Goal: Information Seeking & Learning: Find specific page/section

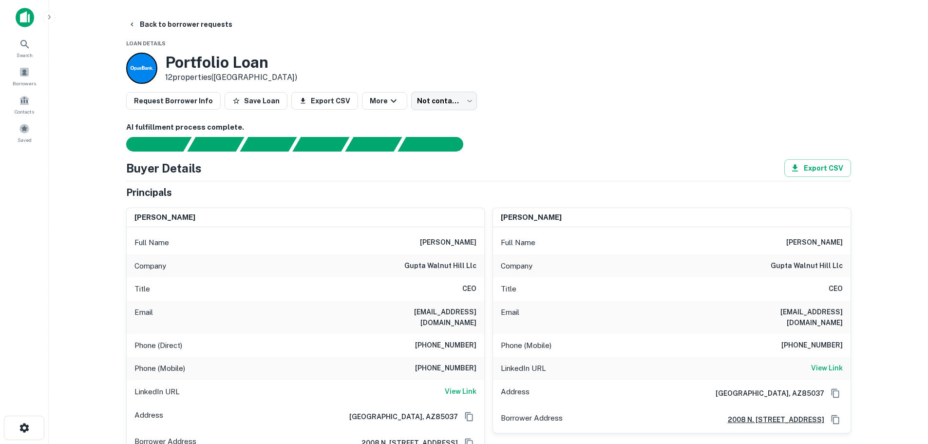
click at [31, 17] on img at bounding box center [25, 17] width 19 height 19
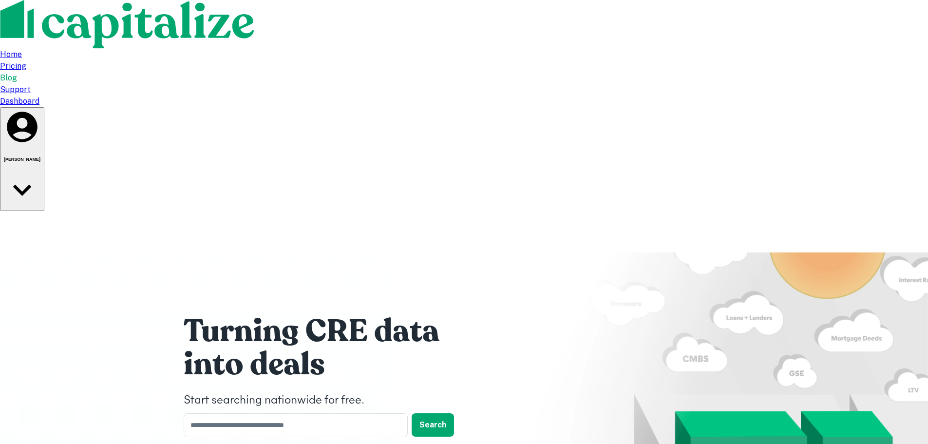
click at [686, 96] on div "Dashboard" at bounding box center [464, 102] width 928 height 12
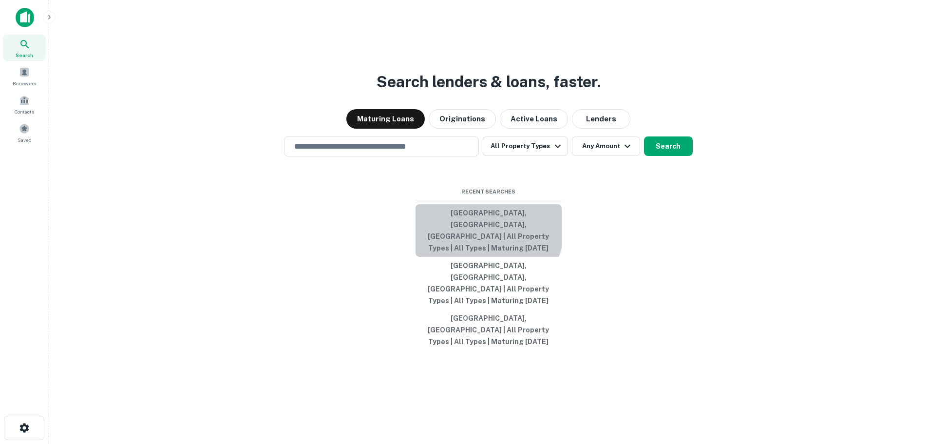
click at [477, 255] on button "[GEOGRAPHIC_DATA], [GEOGRAPHIC_DATA], [GEOGRAPHIC_DATA] | All Property Types | …" at bounding box center [489, 230] width 146 height 53
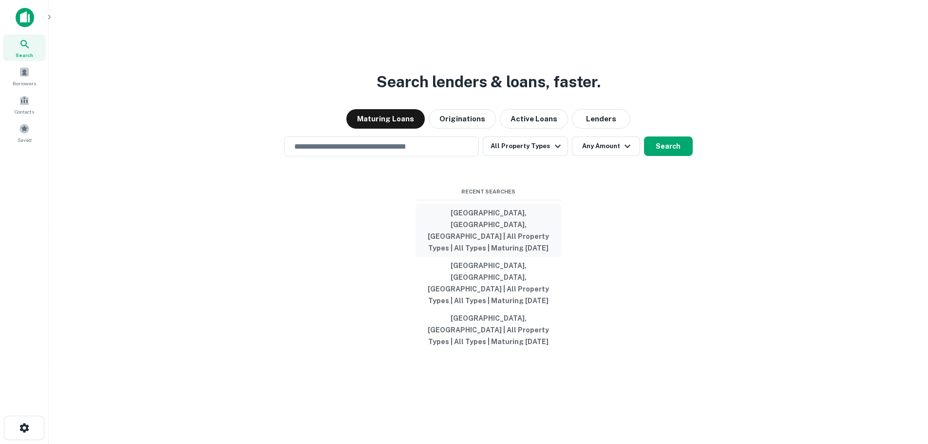
type input "**********"
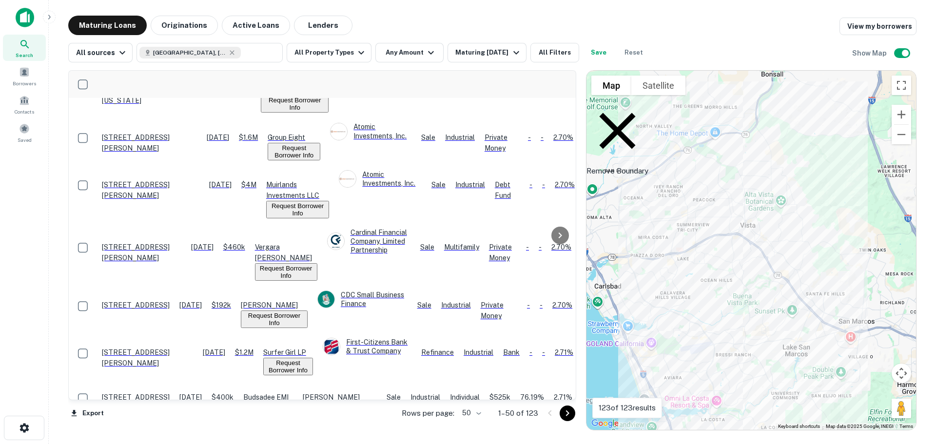
scroll to position [1377, 0]
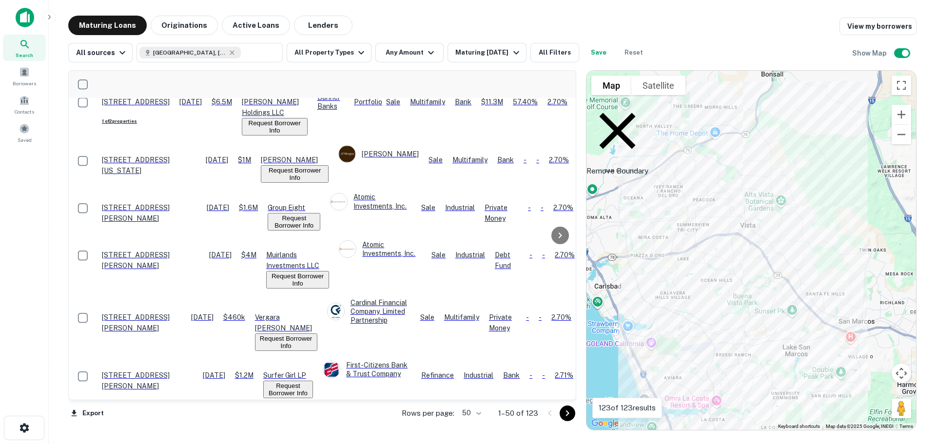
scroll to position [1231, 0]
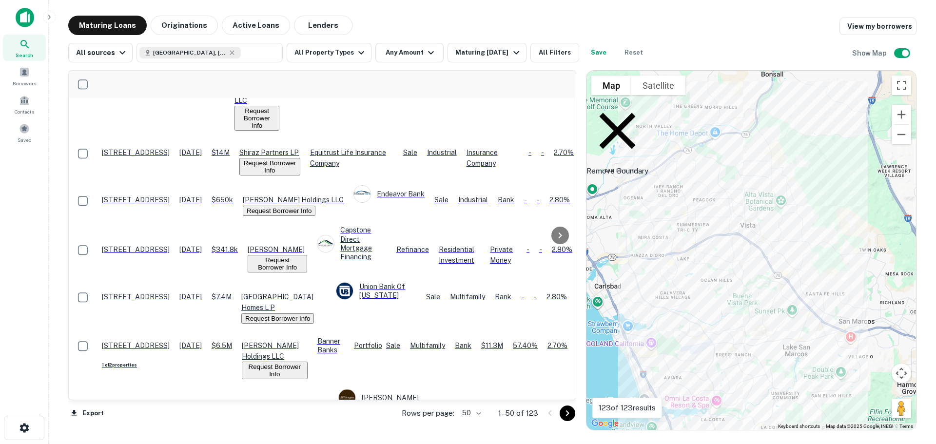
scroll to position [1036, 0]
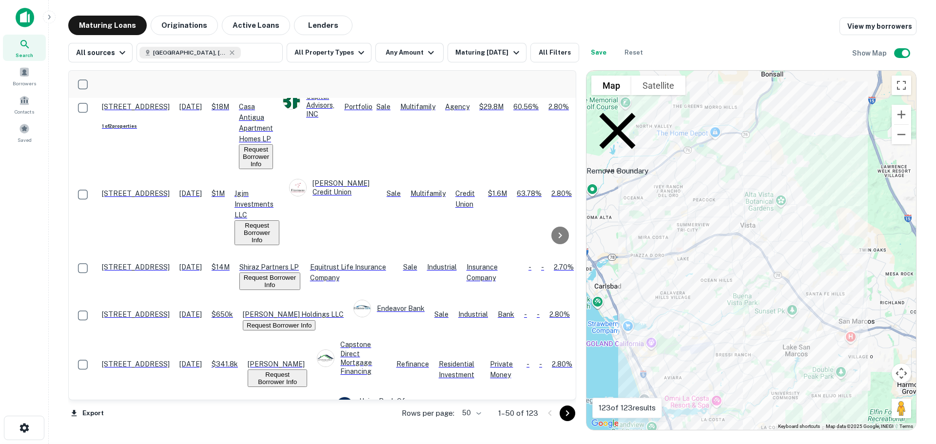
scroll to position [938, 0]
